Goal: Browse casually

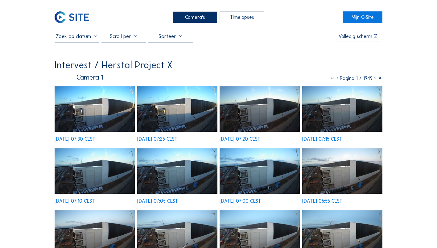
click at [87, 49] on img at bounding box center [95, 108] width 80 height 45
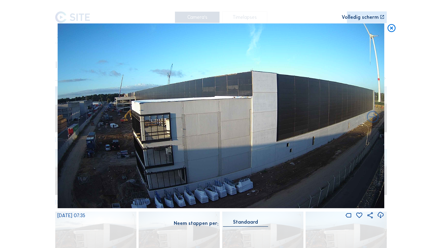
click at [87, 28] on icon at bounding box center [392, 28] width 10 height 10
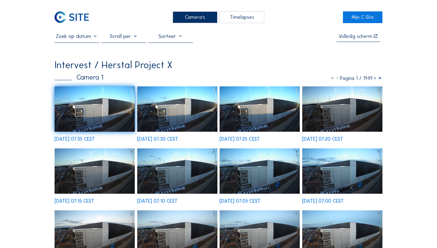
click at [87, 20] on div "Camera's" at bounding box center [195, 16] width 45 height 11
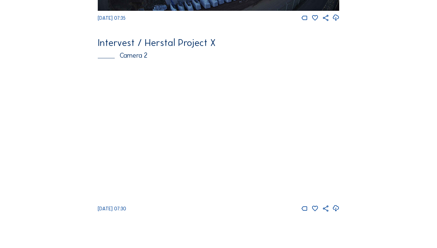
scroll to position [216, 0]
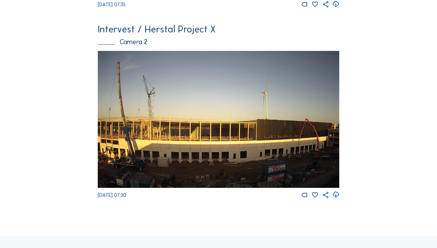
click at [87, 49] on img at bounding box center [219, 119] width 242 height 137
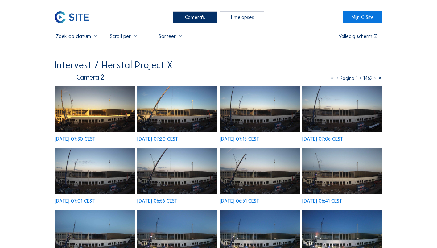
click at [87, 49] on img at bounding box center [95, 108] width 80 height 45
